Goal: Task Accomplishment & Management: Complete application form

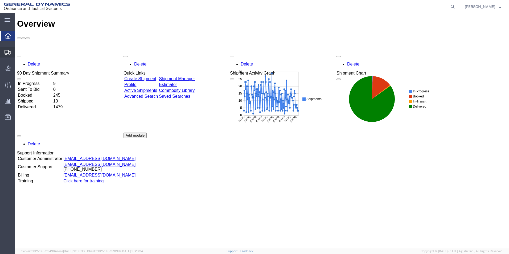
click at [0, 0] on span "Create Shipment" at bounding box center [0, 0] width 0 height 0
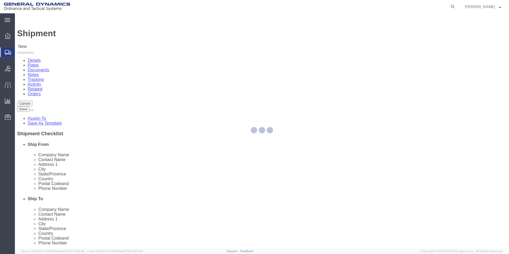
select select
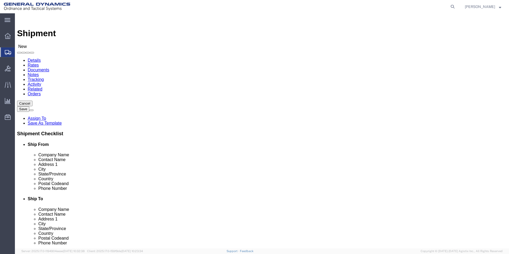
select select "MYPROFILE"
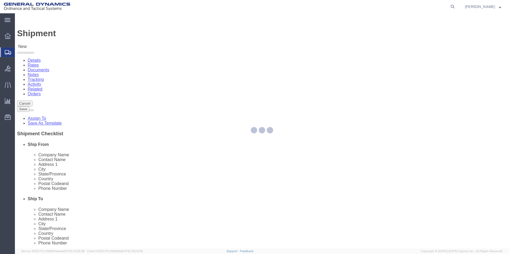
select select "PA"
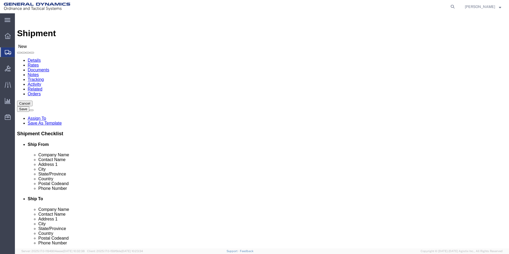
click input "text"
type input "Crescent Gage and Tools Inc."
click input "text"
type input "Receiving"
click div "Address 1"
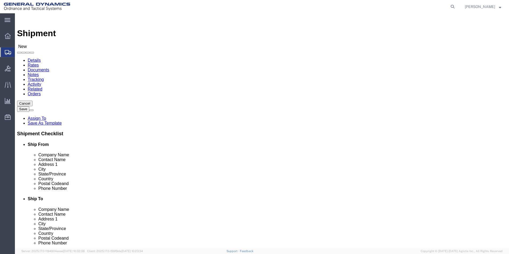
click input "text"
type input "2"
type input "[STREET_ADDRESS][PERSON_NAME]"
click input "text"
type input "[PERSON_NAME]"
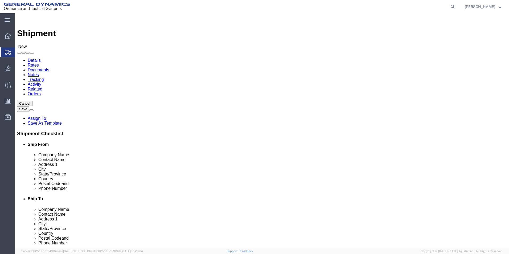
type input "tex"
click input "Postal Code"
type input "75088-4062"
click input "text"
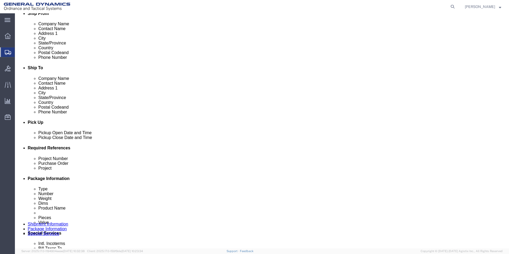
scroll to position [133, 0]
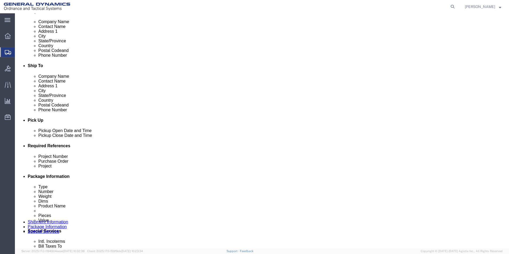
type input "9724754265"
click div "[DATE] 1:00 PM"
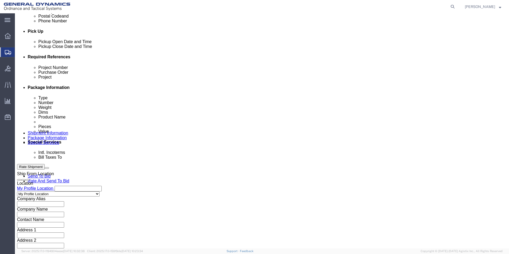
type input "2:00 PM"
click button "Apply"
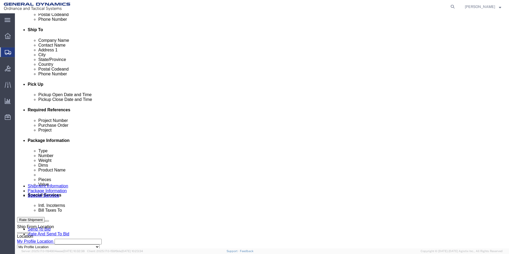
scroll to position [169, 0]
click input "text"
type input "NA"
click input "text"
type input "117461"
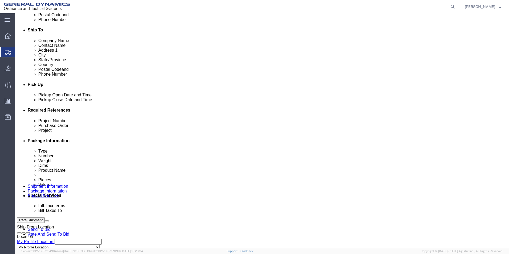
click input "text"
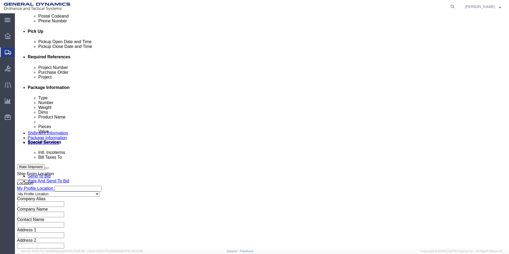
type input "NA"
click button "Continue"
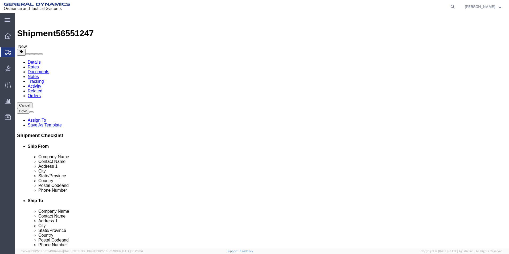
click select "Select Bale(s) Basket(s) Bolt(s) Bottle(s) Buckets Bulk Bundle(s) Can(s) Cardbo…"
select select "PSNS"
click select "Select Bale(s) Basket(s) Bolt(s) Bottle(s) Buckets Bulk Bundle(s) Can(s) Cardbo…"
click input "1"
click input "text"
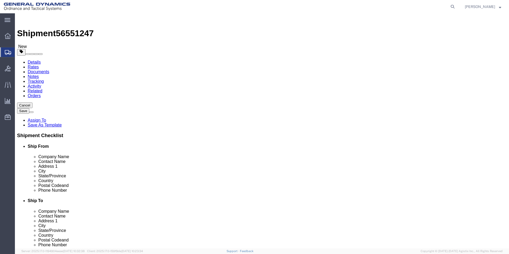
type input "29"
click input "text"
type input "15"
click input "text"
type input "35"
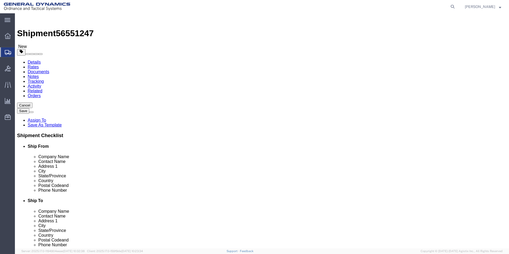
click input "0.00"
type input "500.00"
click link "Add Content"
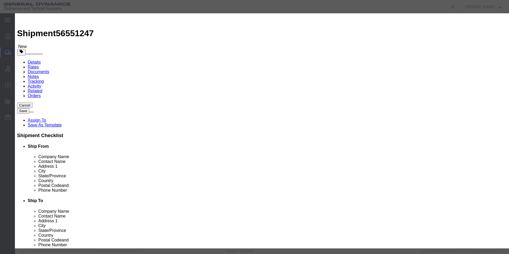
click input "text"
click input "795"
click h3 "Add content"
click input "795"
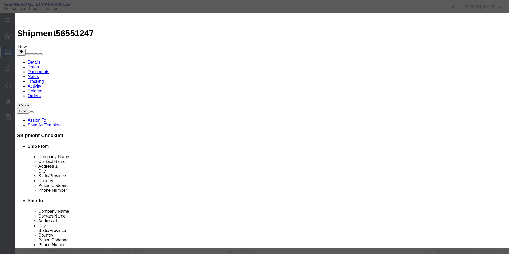
click div "Commodity library Product Name 795 795 Name: .050 R X 1/2D FULL RAD KEYSEAT Sku…"
click input "795"
type input "795 Metallic Parts"
click input "0"
type input "5"
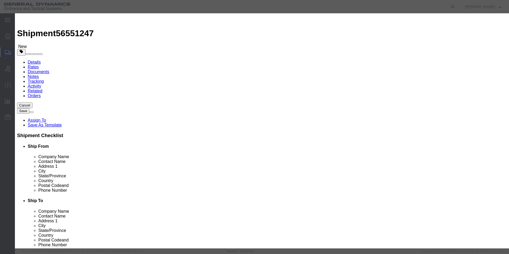
click input "text"
type input "1000"
click select "Select 50 55 60 65 70 85 92.5 100 125 175 250 300 400"
select select "50"
click select "Select 50 55 60 65 70 85 92.5 100 125 175 250 300 400"
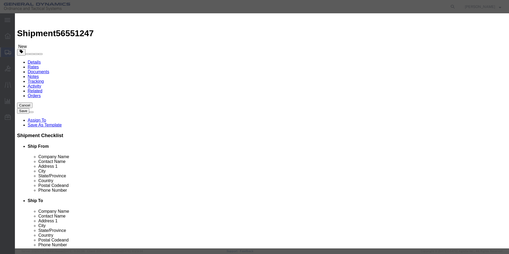
click button "Save & Close"
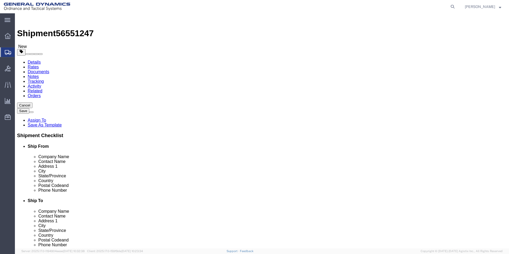
click button "Rate Shipment"
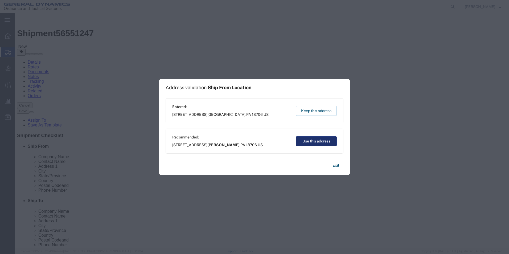
click at [310, 144] on button "Use this address" at bounding box center [316, 141] width 41 height 10
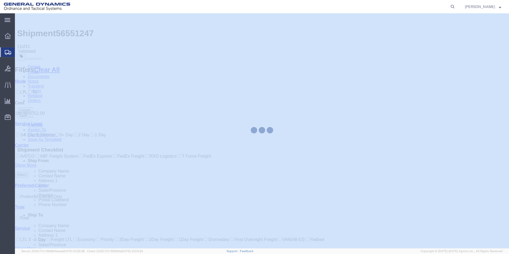
click at [325, 108] on div at bounding box center [262, 130] width 494 height 235
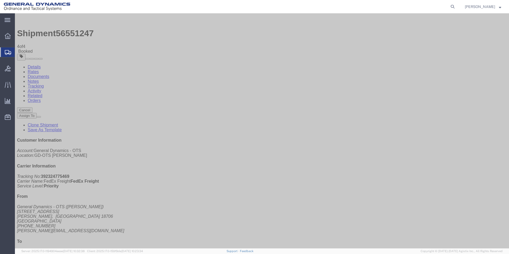
click at [39, 69] on link "Rates" at bounding box center [33, 71] width 11 height 5
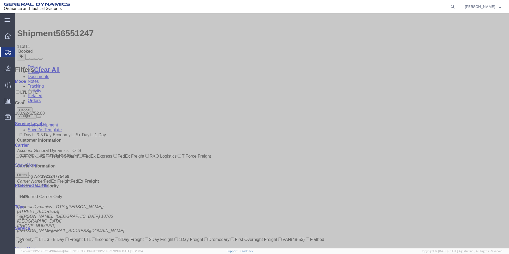
click at [30, 65] on link "Details" at bounding box center [34, 67] width 13 height 5
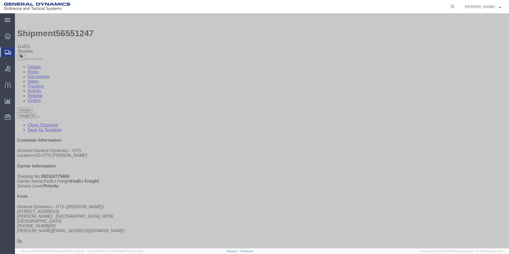
click link "Schedule pickup request"
